Goal: Communication & Community: Answer question/provide support

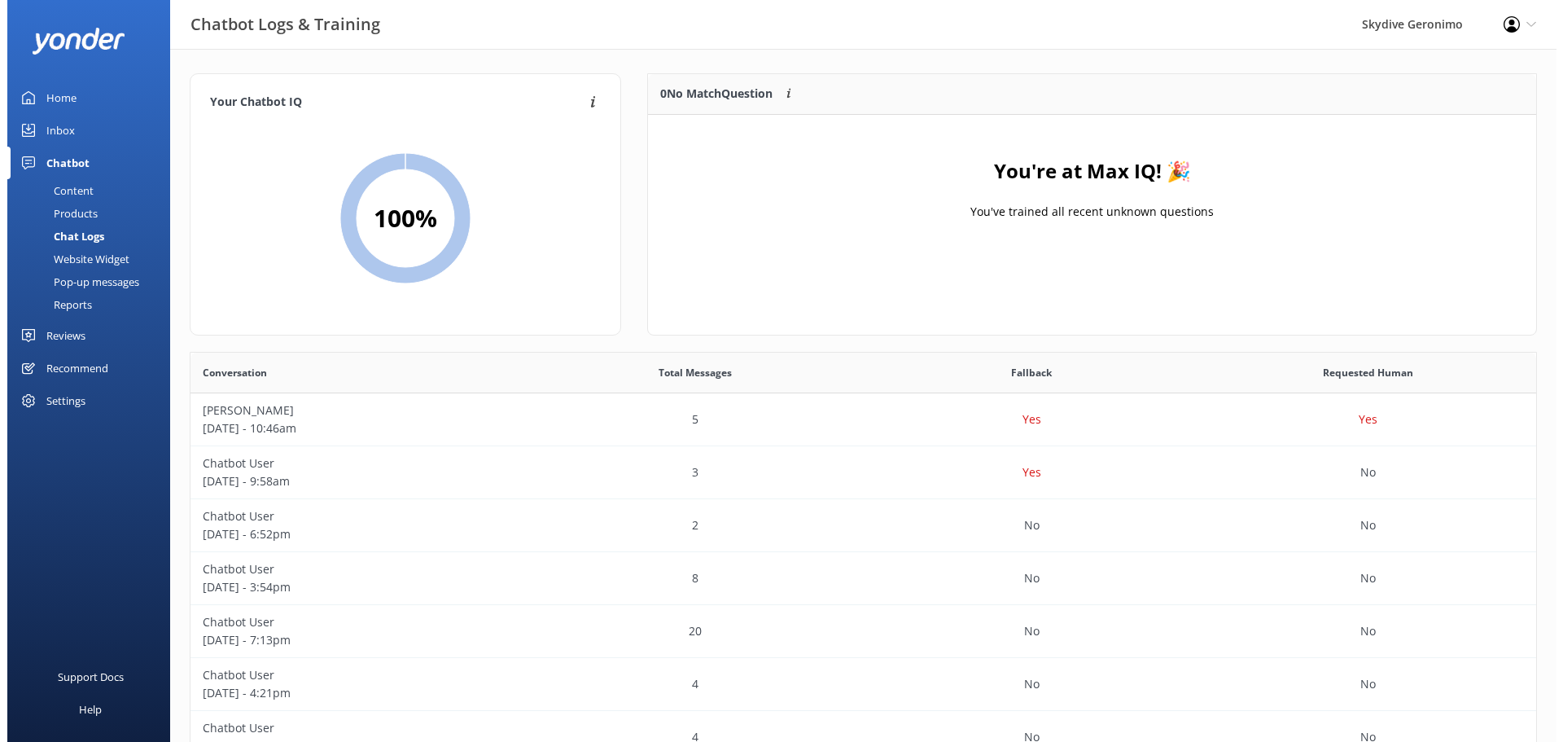
scroll to position [557, 1332]
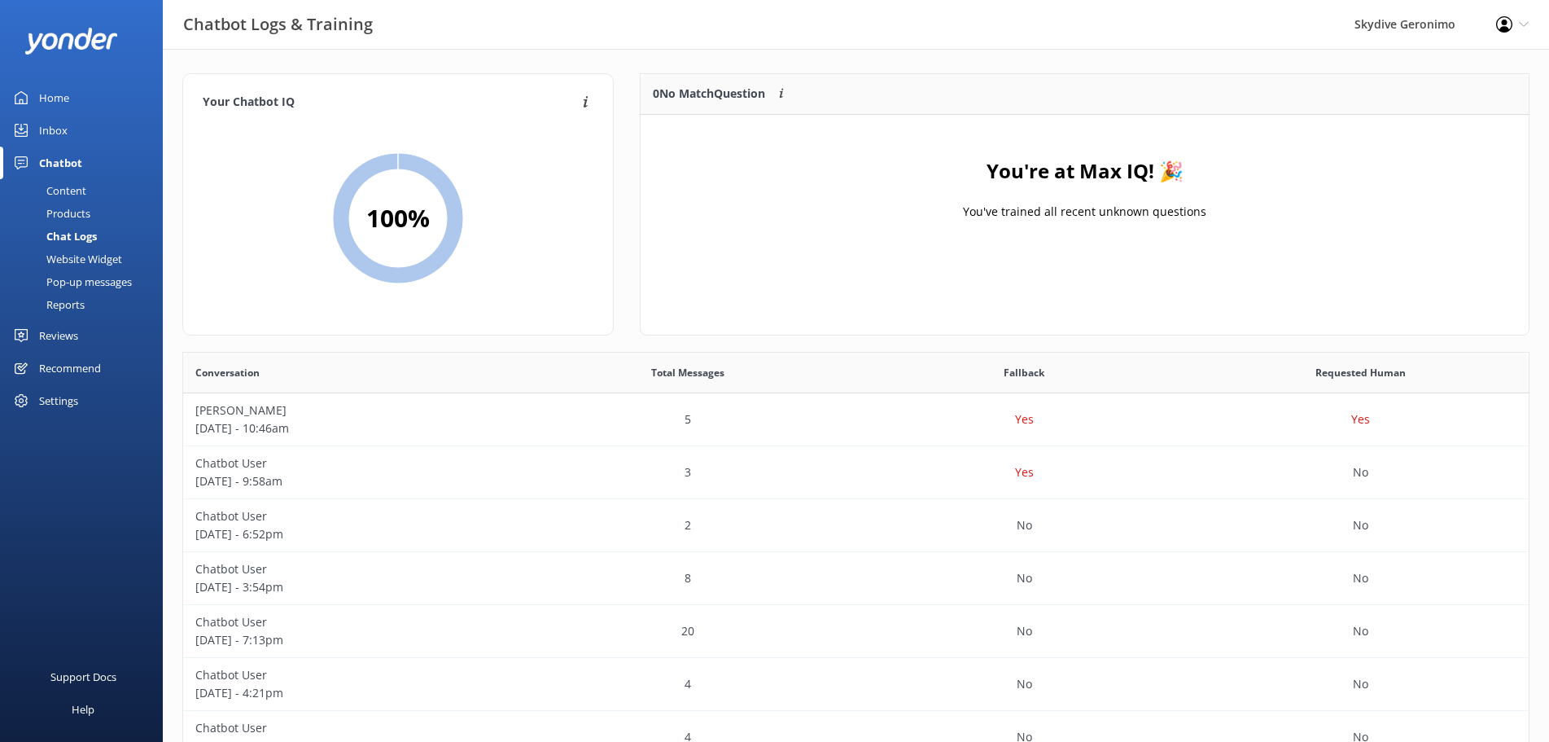
click at [54, 132] on div "Inbox" at bounding box center [53, 130] width 28 height 33
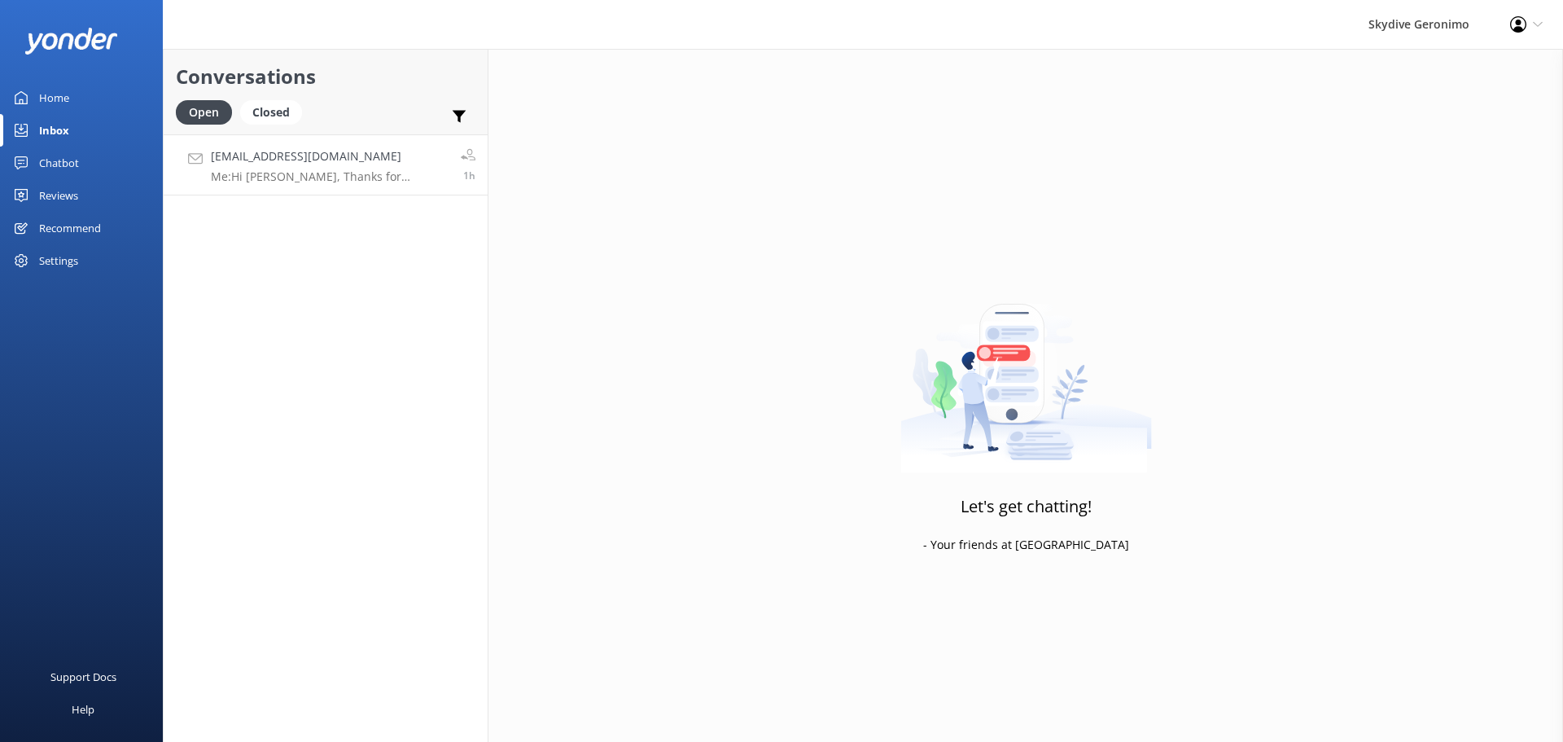
click at [340, 155] on h4 "[EMAIL_ADDRESS][DOMAIN_NAME]" at bounding box center [330, 156] width 238 height 18
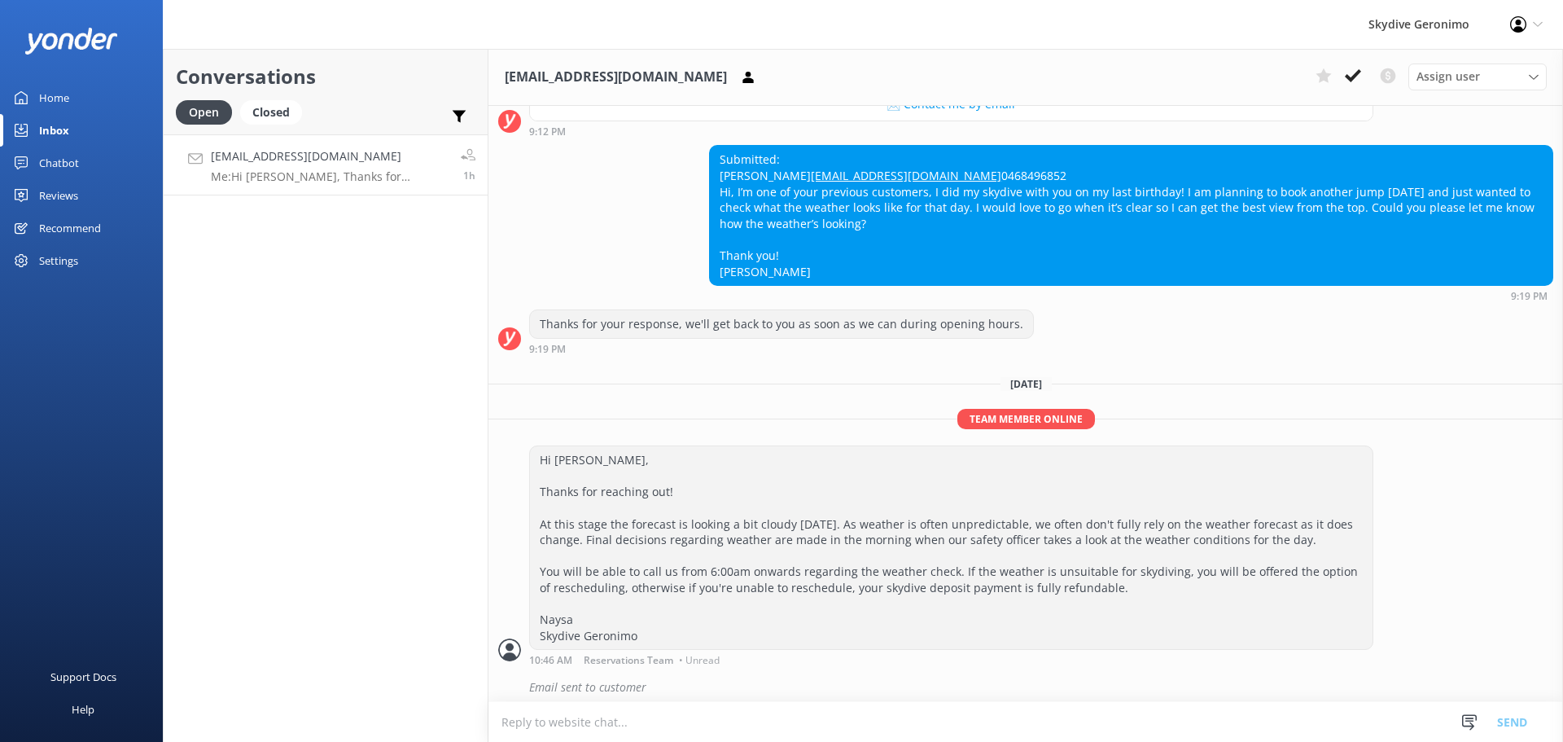
scroll to position [318, 0]
